Goal: Information Seeking & Learning: Learn about a topic

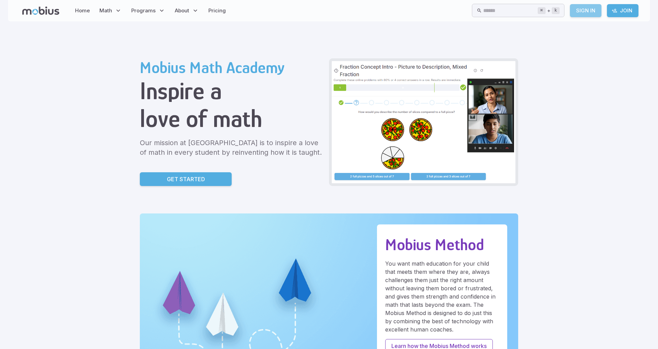
click at [591, 9] on link "Sign In" at bounding box center [586, 10] width 32 height 13
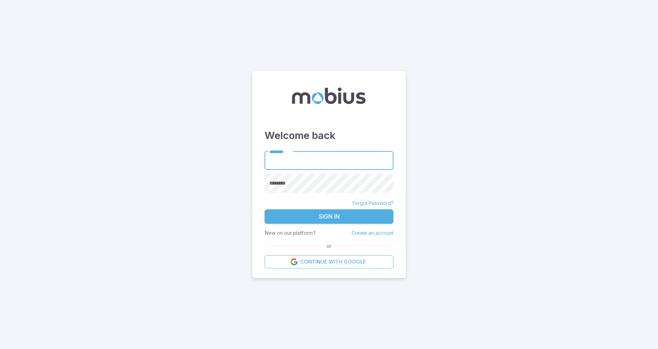
type input "**********"
click at [368, 218] on button "Sign In" at bounding box center [329, 216] width 129 height 14
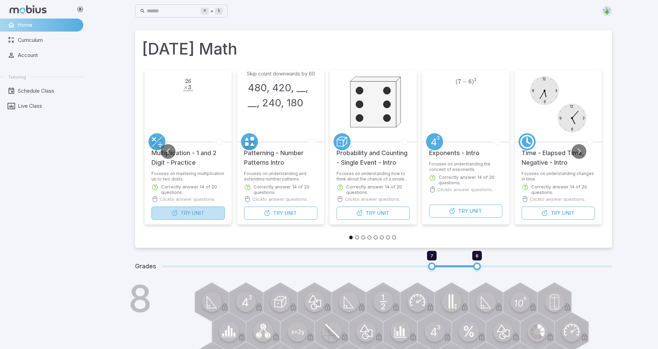
click at [207, 215] on button "Try Unit" at bounding box center [188, 212] width 73 height 13
